Goal: Information Seeking & Learning: Learn about a topic

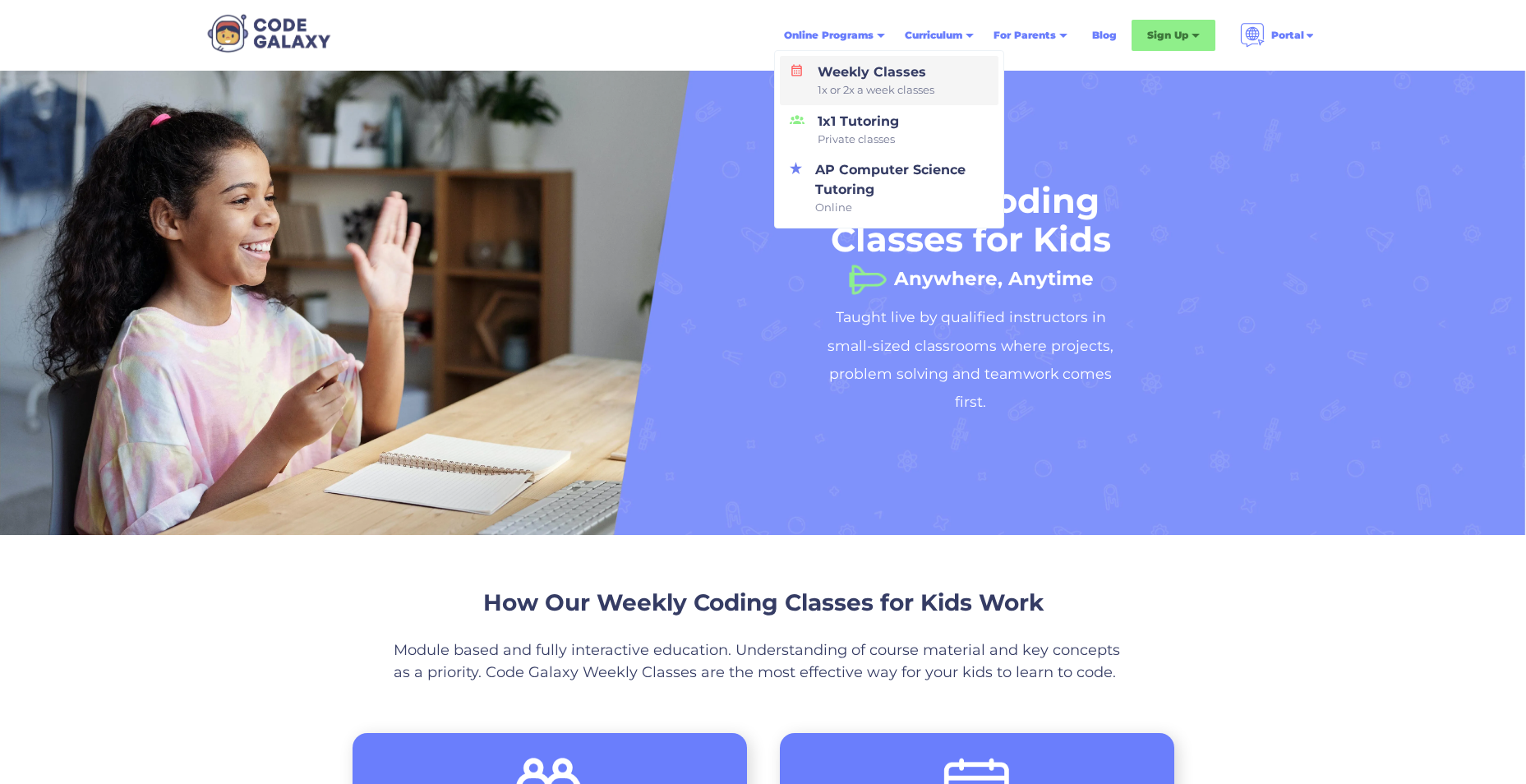
click at [846, 70] on div "Weekly Classes 1x or 2x a week classes" at bounding box center [873, 81] width 123 height 37
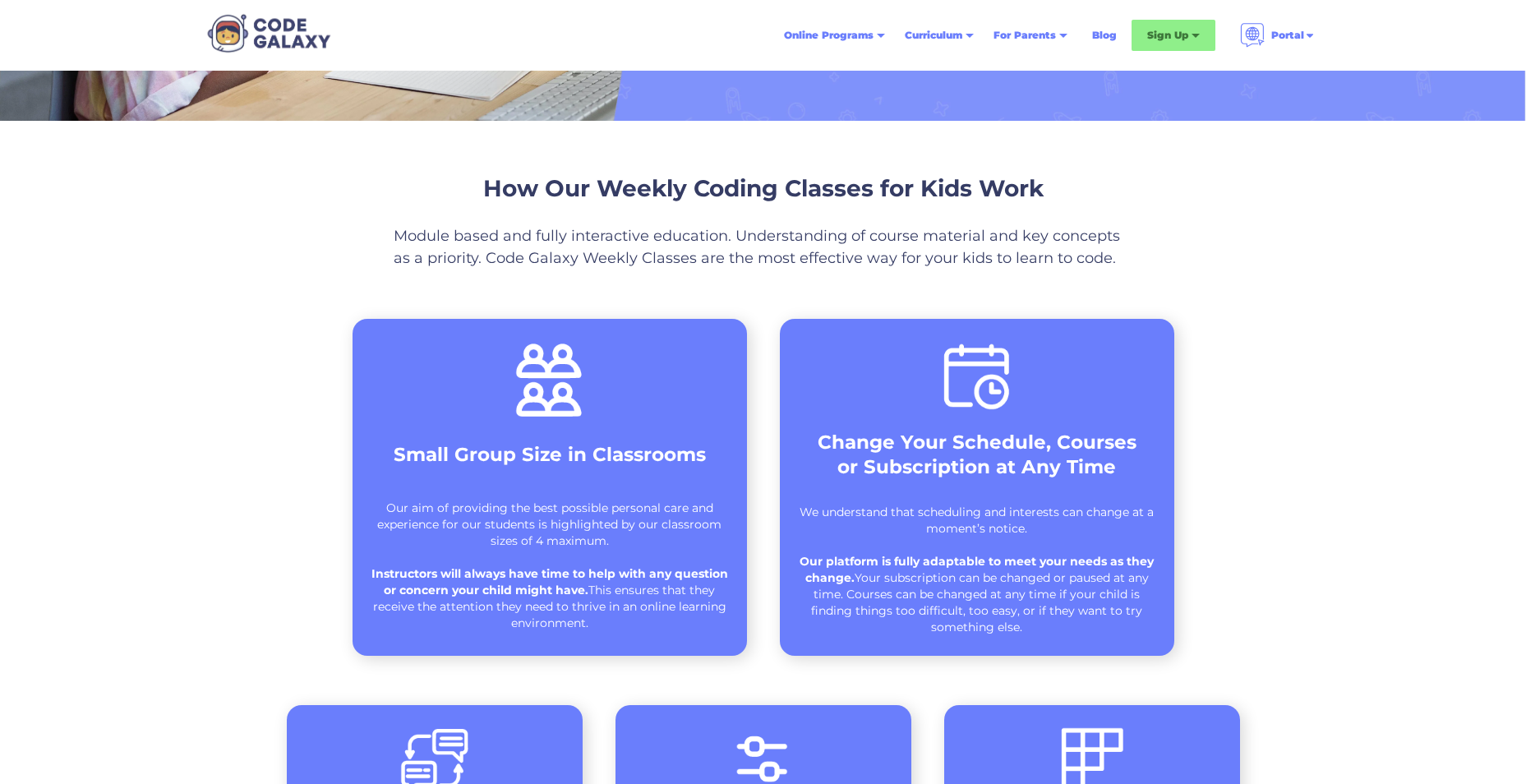
scroll to position [164, 0]
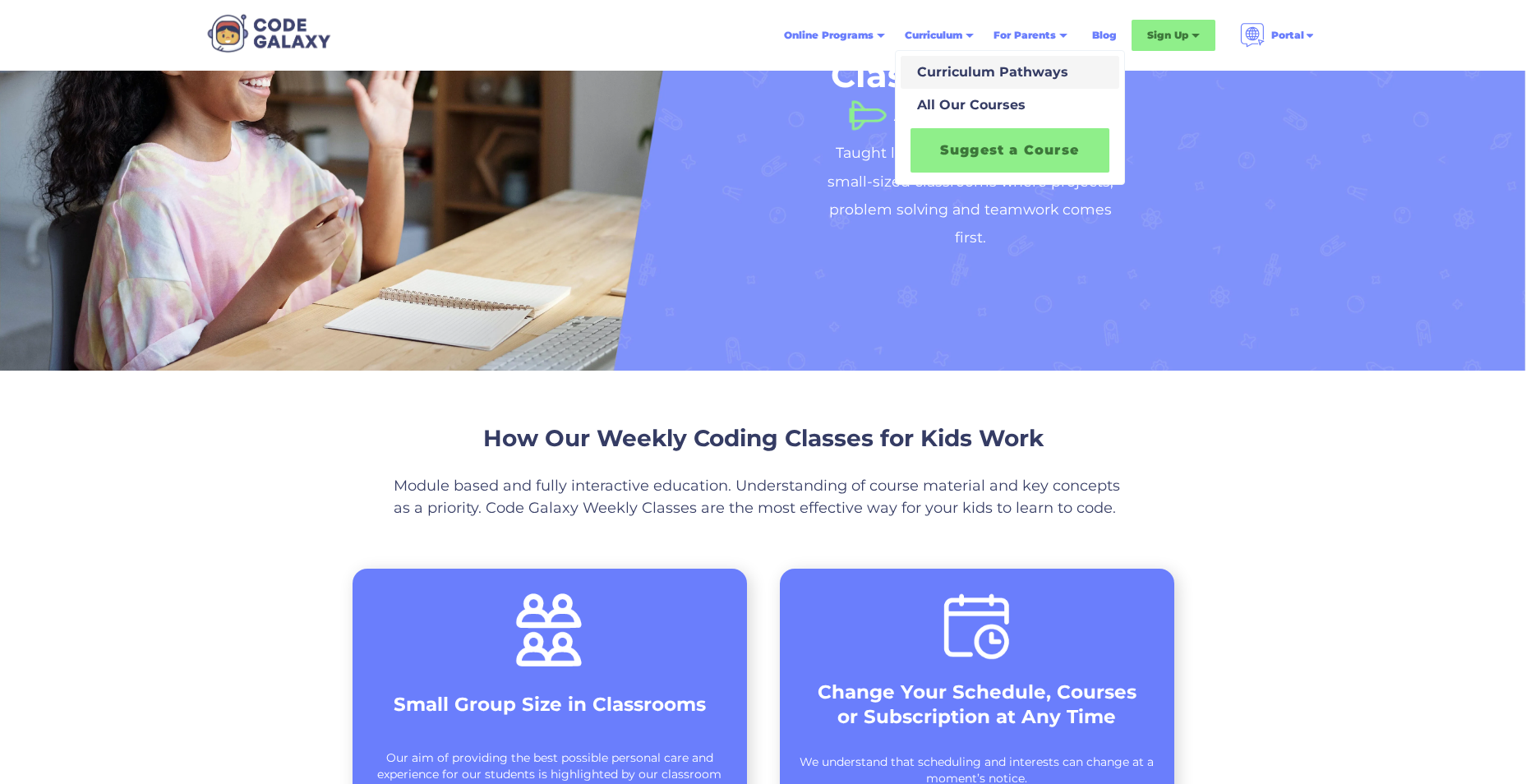
click at [961, 63] on div "Curriculum Pathways" at bounding box center [989, 72] width 158 height 19
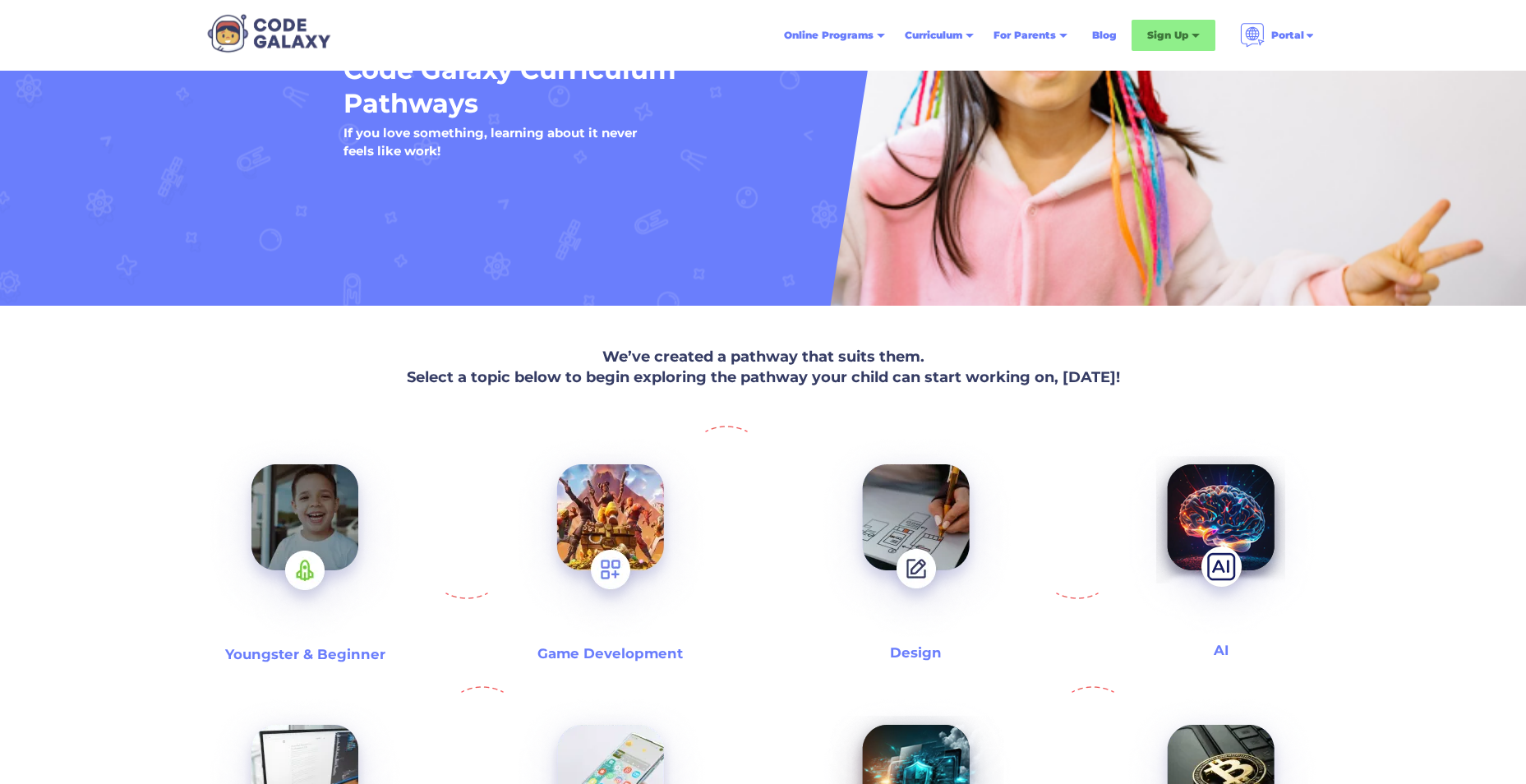
scroll to position [164, 0]
click at [308, 498] on img at bounding box center [305, 540] width 211 height 229
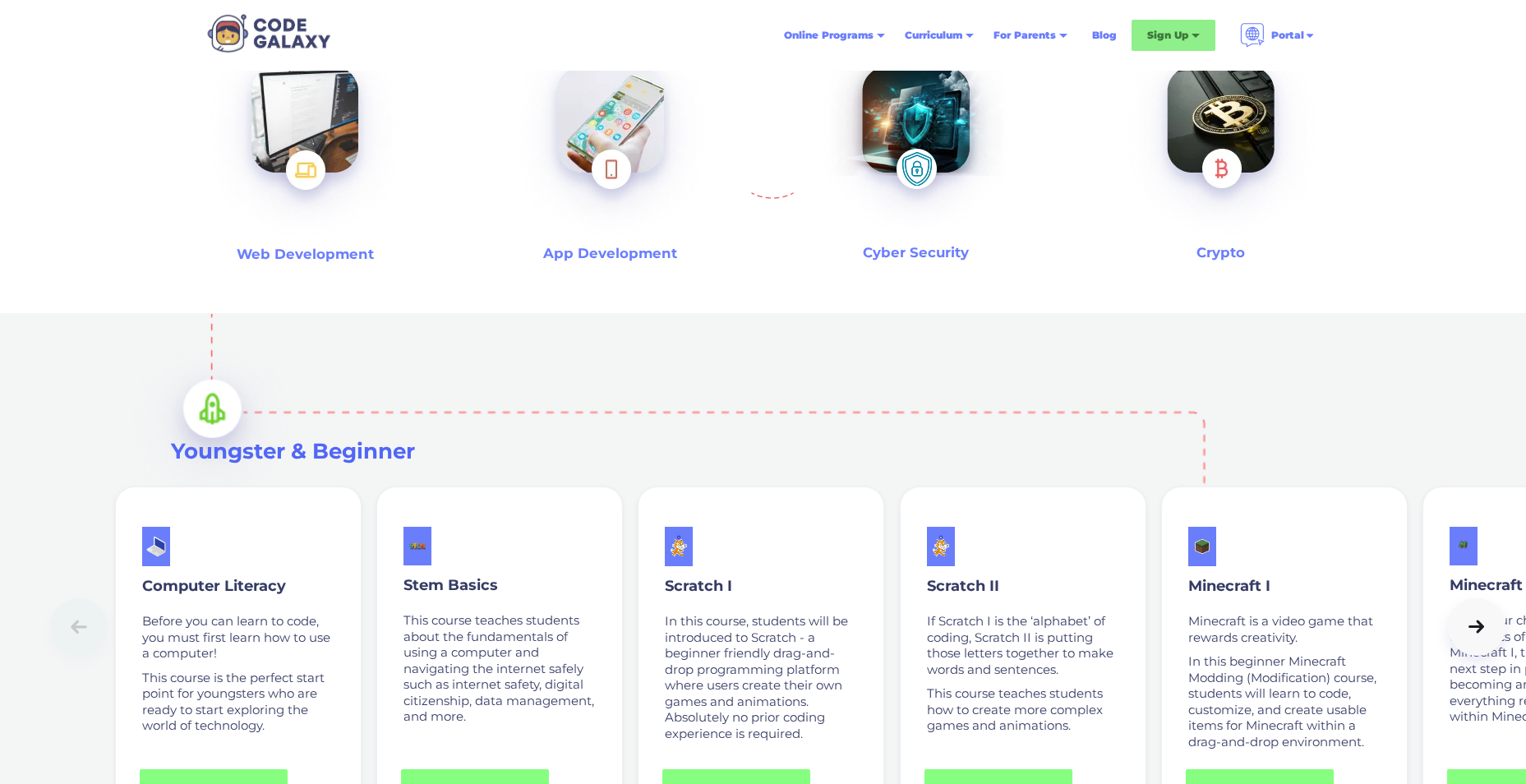
scroll to position [1068, 0]
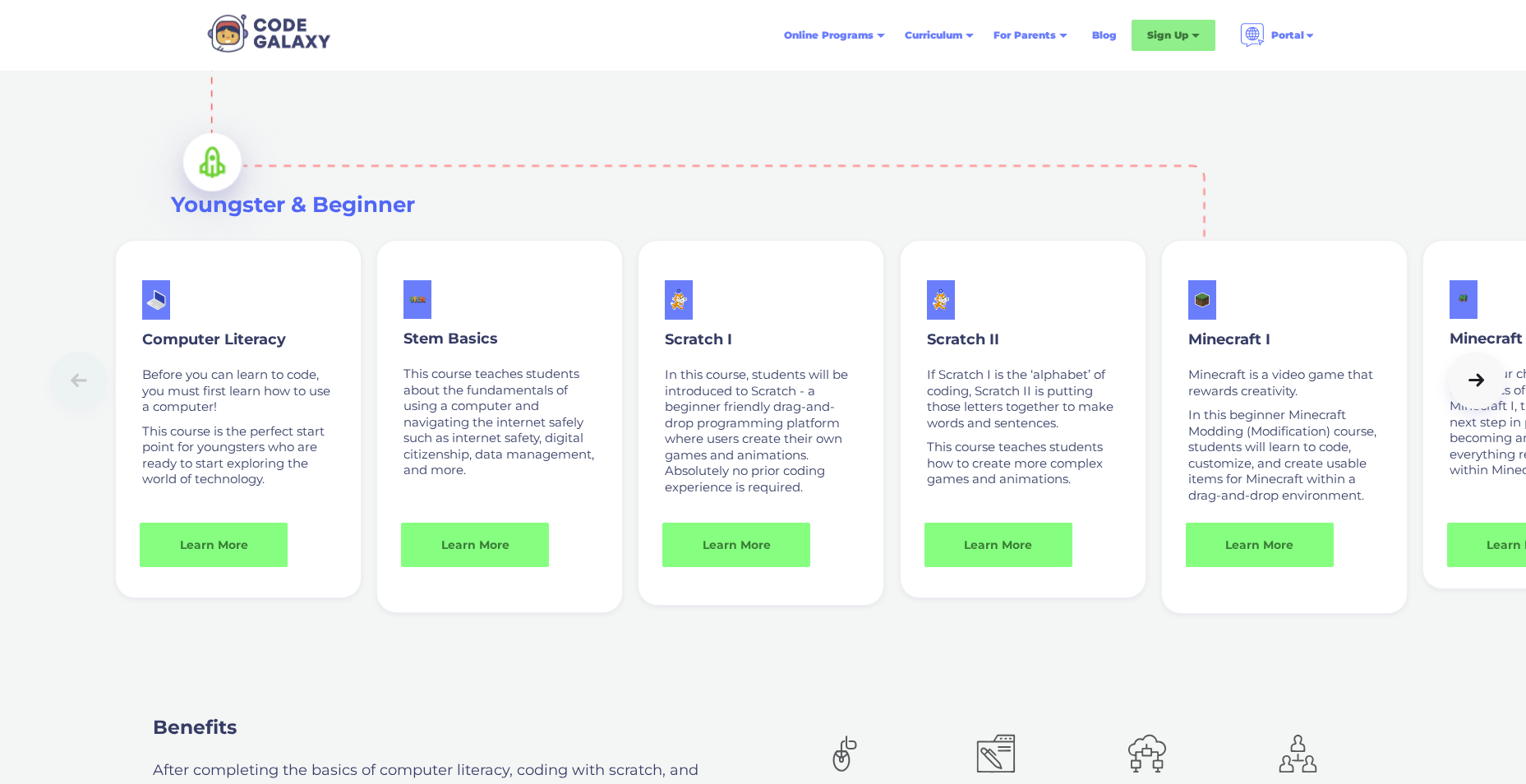
click at [1471, 385] on icon at bounding box center [1477, 380] width 23 height 16
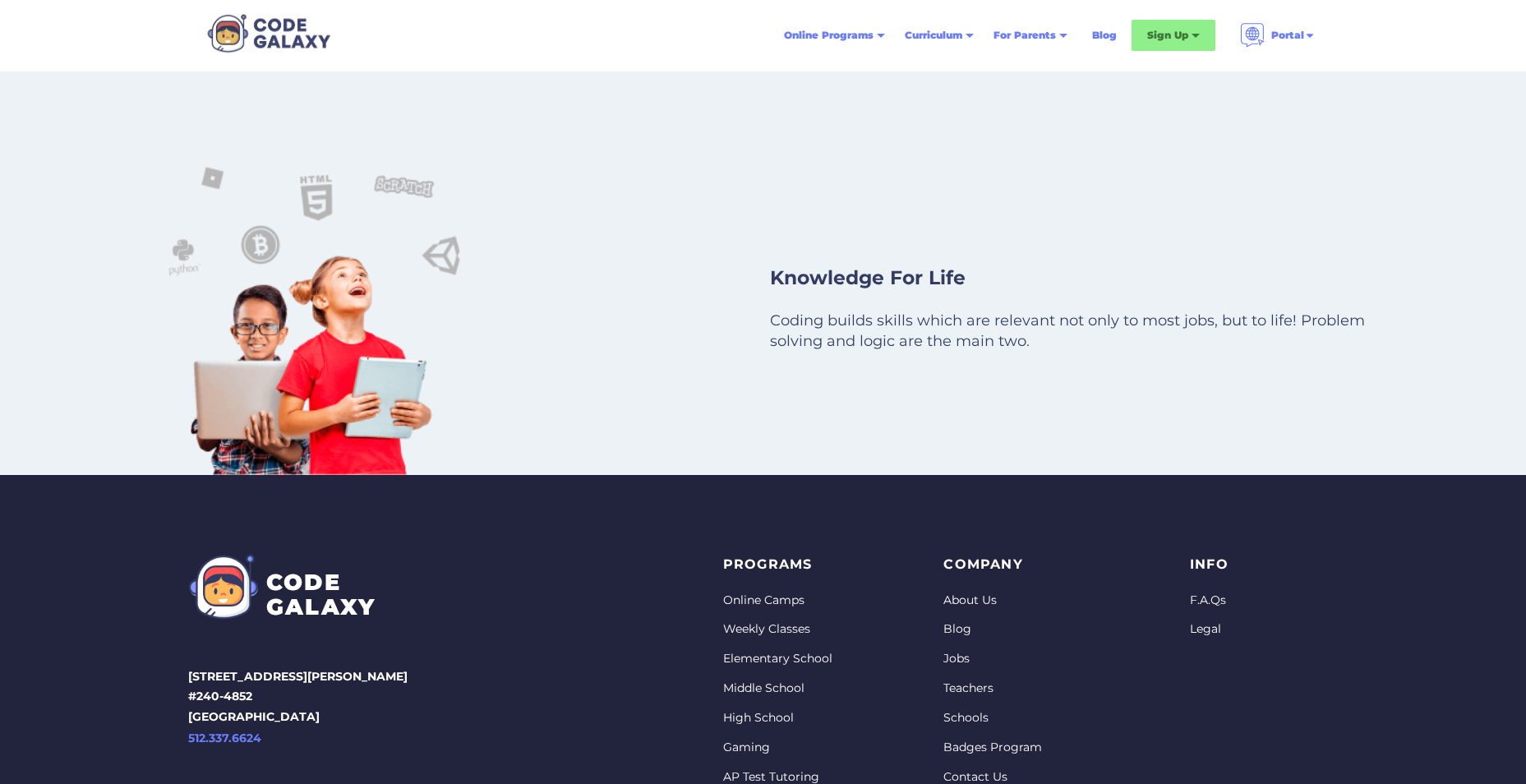
scroll to position [9447, 0]
